Goal: Task Accomplishment & Management: Use online tool/utility

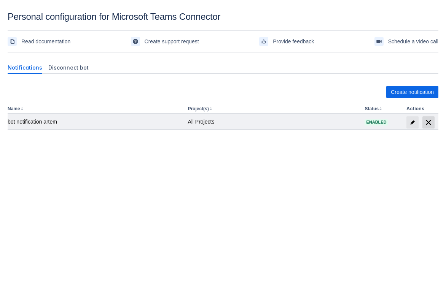
click at [426, 122] on span "delete" at bounding box center [428, 122] width 9 height 9
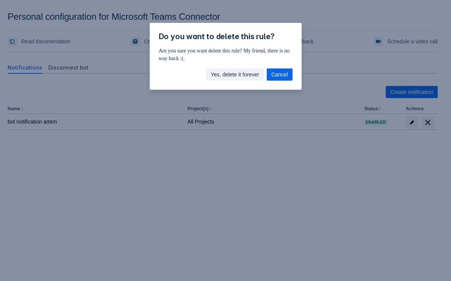
click at [239, 73] on span "Yes, delete it forever" at bounding box center [235, 74] width 48 height 12
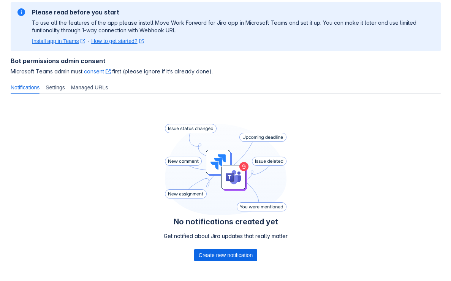
scroll to position [91, 0]
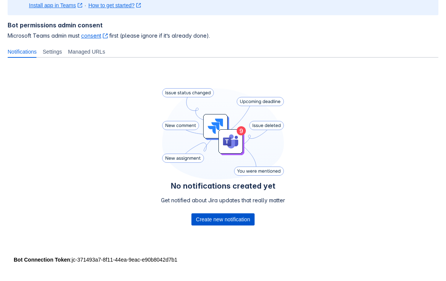
click at [220, 222] on span "Create new notification" at bounding box center [223, 219] width 54 height 12
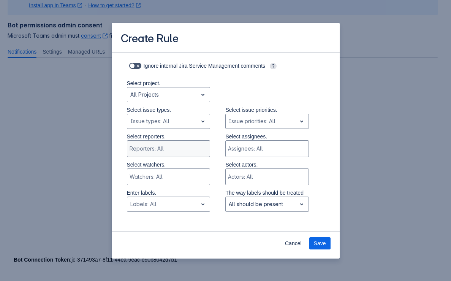
scroll to position [191, 0]
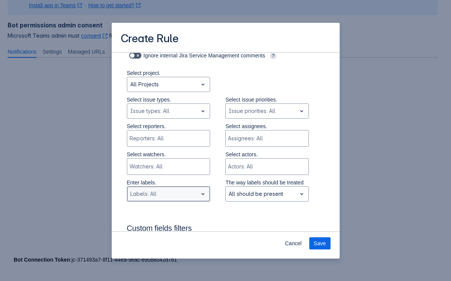
click at [171, 193] on div "Scrollable content" at bounding box center [162, 193] width 65 height 9
click at [171, 190] on div "Scrollable content" at bounding box center [162, 193] width 65 height 9
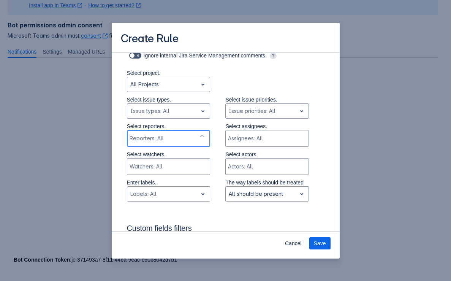
click at [159, 136] on div "Scrollable content" at bounding box center [162, 139] width 65 height 8
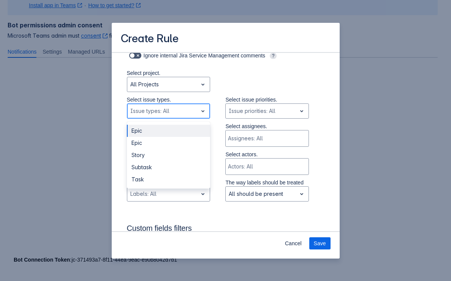
click at [172, 114] on div "Scrollable content" at bounding box center [162, 110] width 65 height 9
